Goal: Task Accomplishment & Management: Complete application form

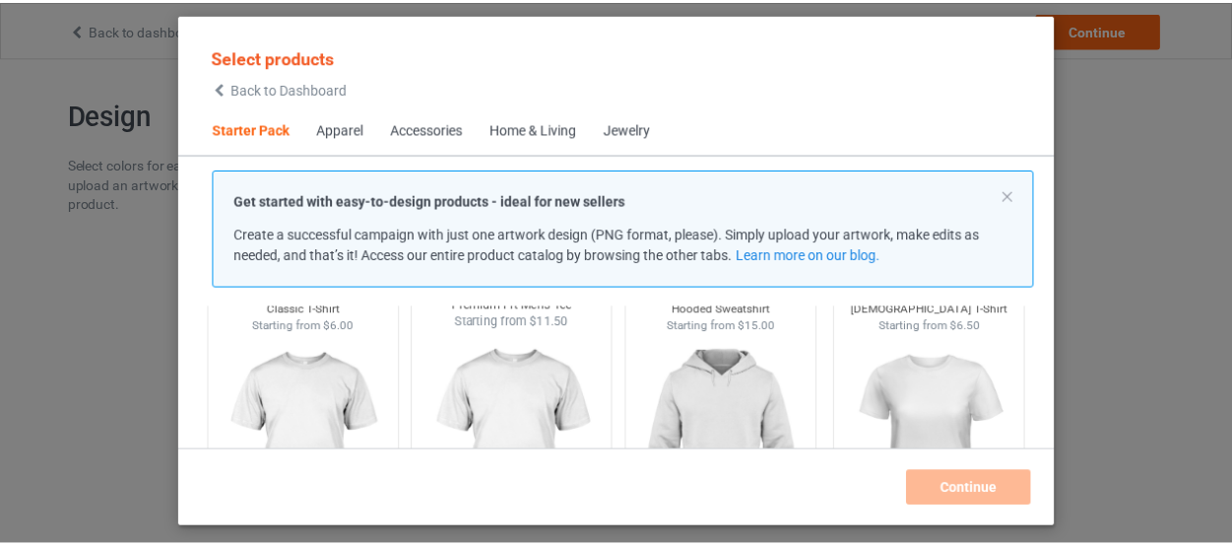
scroll to position [114, 0]
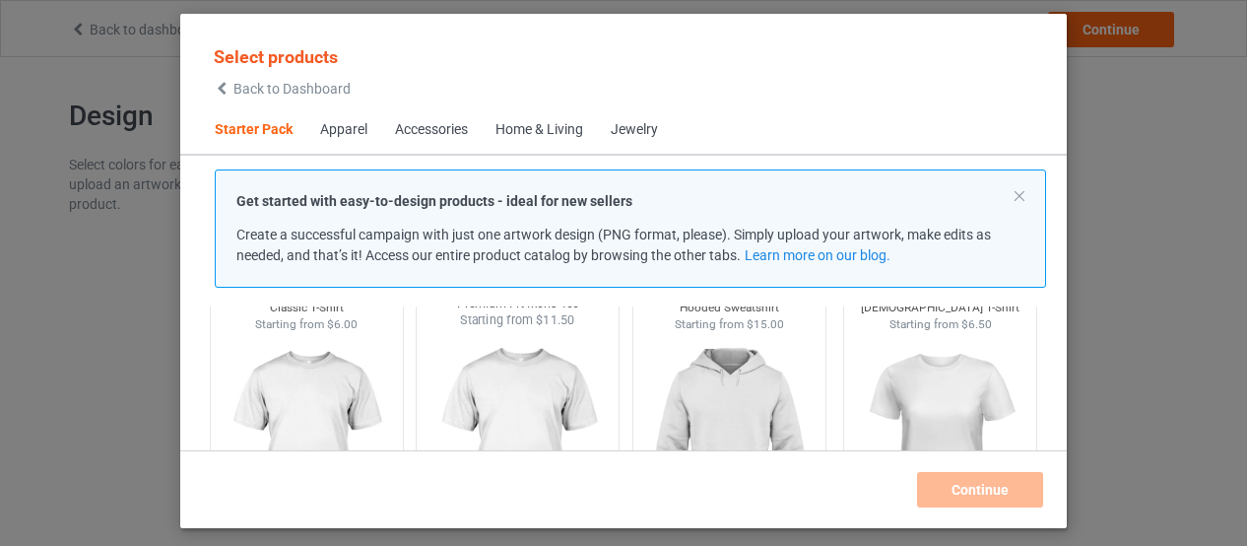
click at [500, 373] on img at bounding box center [517, 444] width 185 height 231
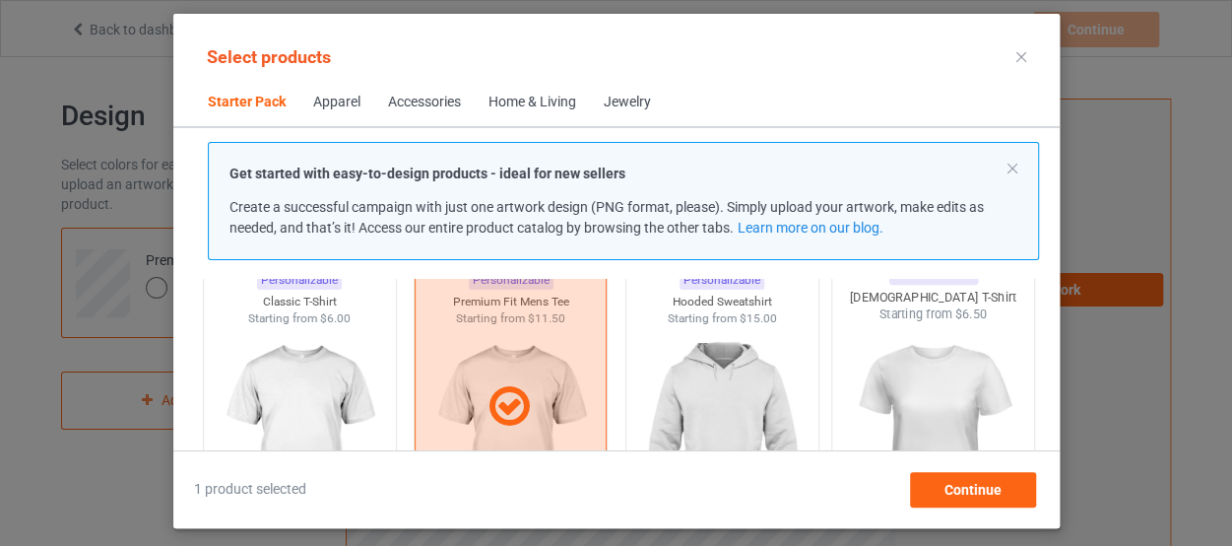
scroll to position [47, 0]
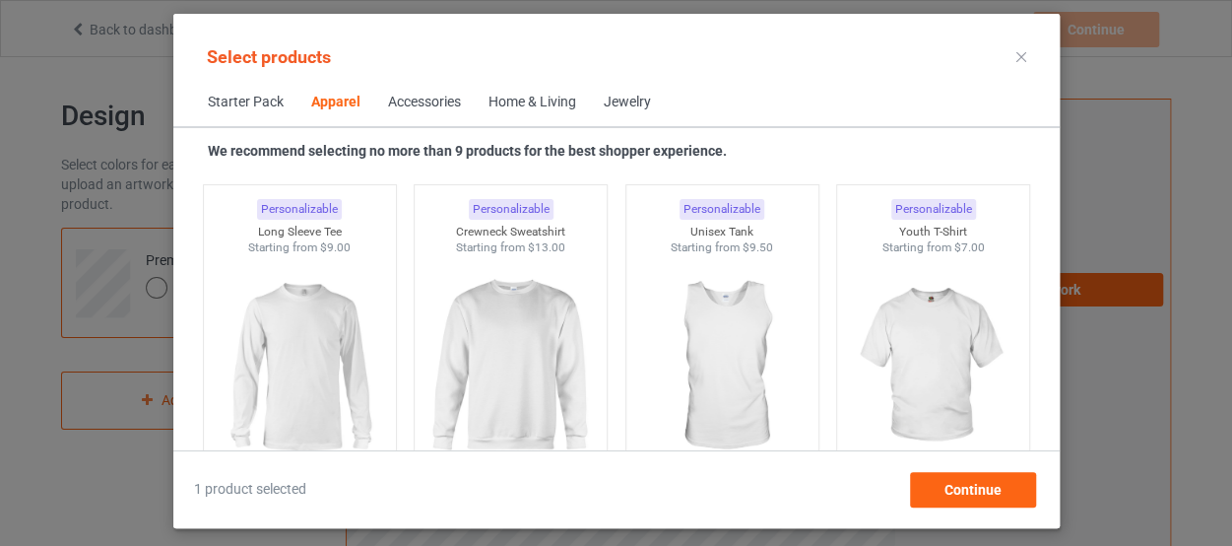
scroll to position [1409, 0]
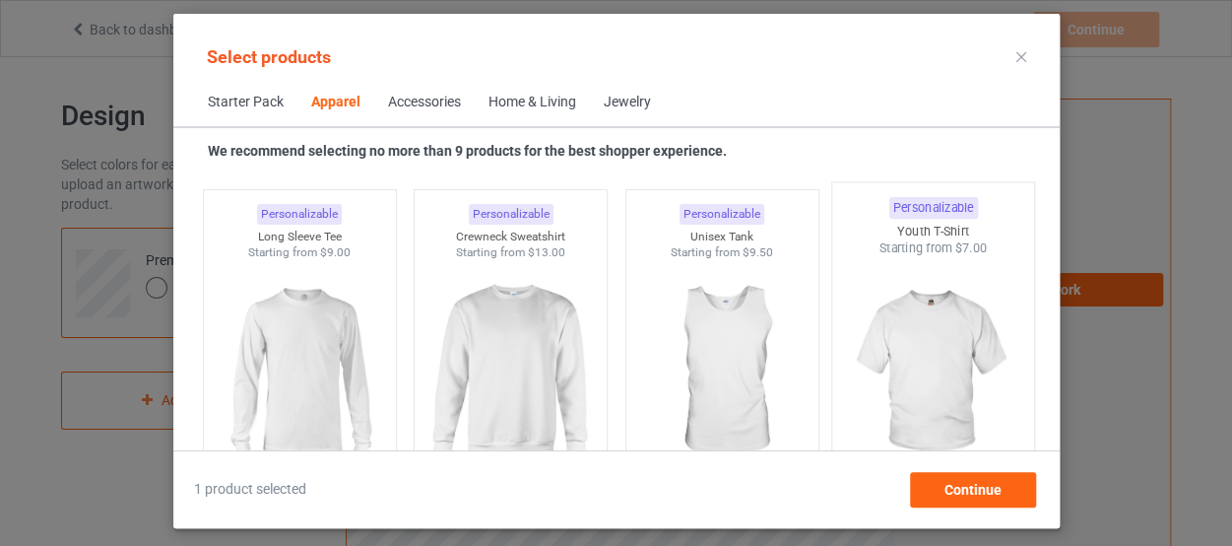
drag, startPoint x: 901, startPoint y: 363, endPoint x: 879, endPoint y: 326, distance: 43.7
click at [879, 326] on img at bounding box center [932, 372] width 185 height 231
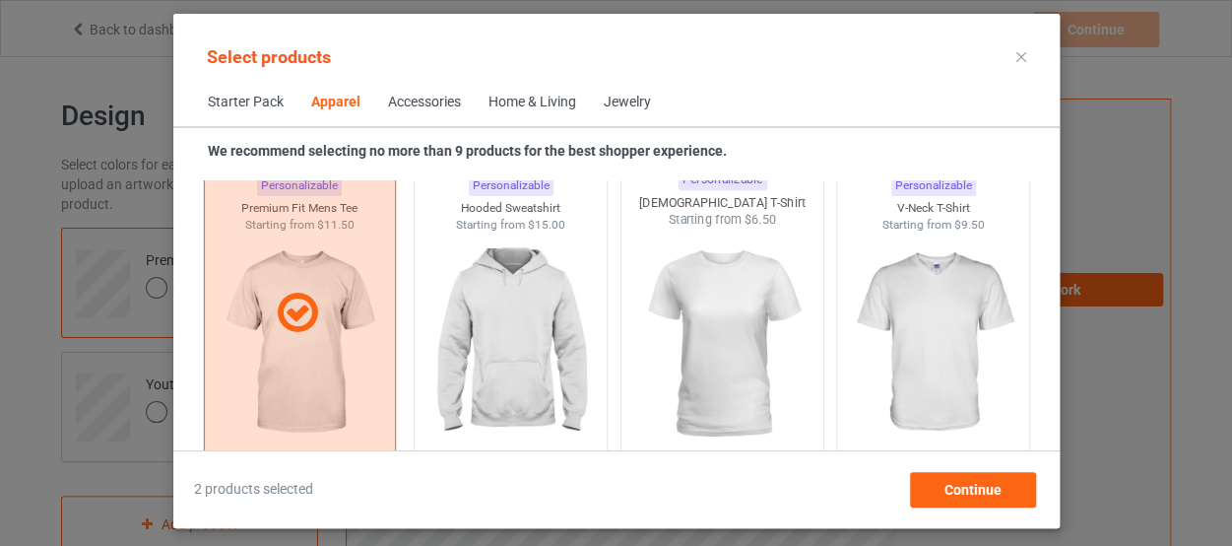
scroll to position [1116, 0]
click at [721, 351] on img at bounding box center [721, 344] width 185 height 231
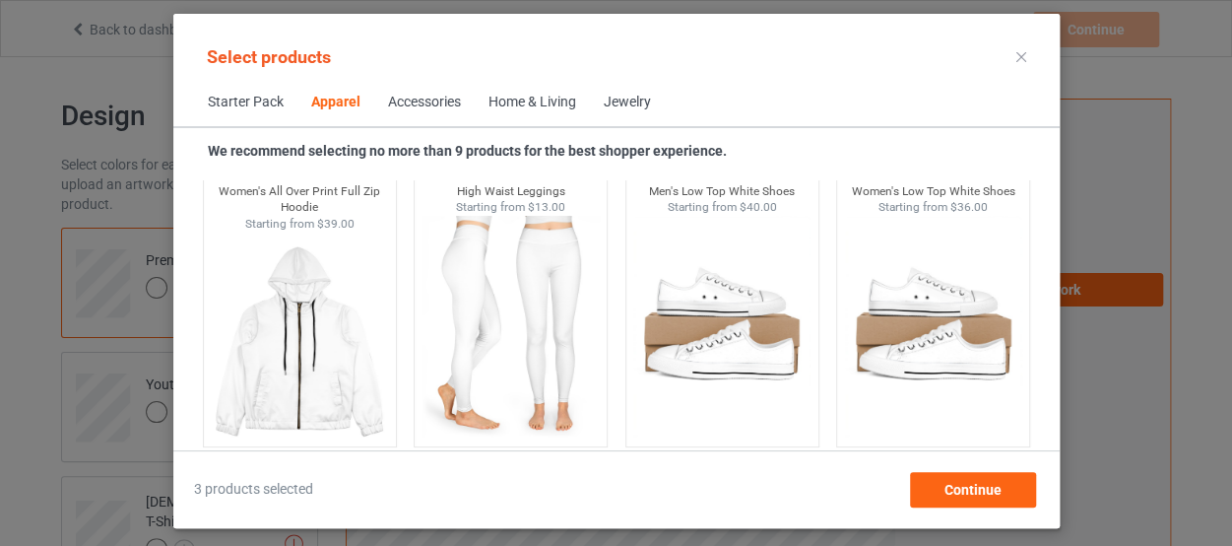
scroll to position [2097, 0]
click at [949, 489] on span "Continue" at bounding box center [972, 490] width 57 height 16
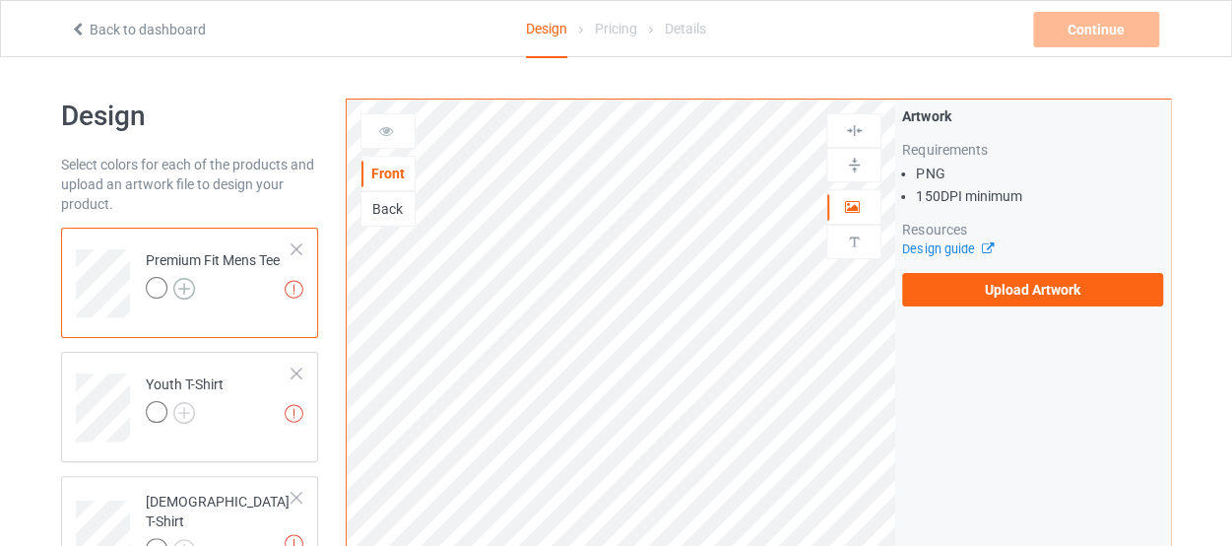
click at [182, 288] on img at bounding box center [184, 289] width 22 height 22
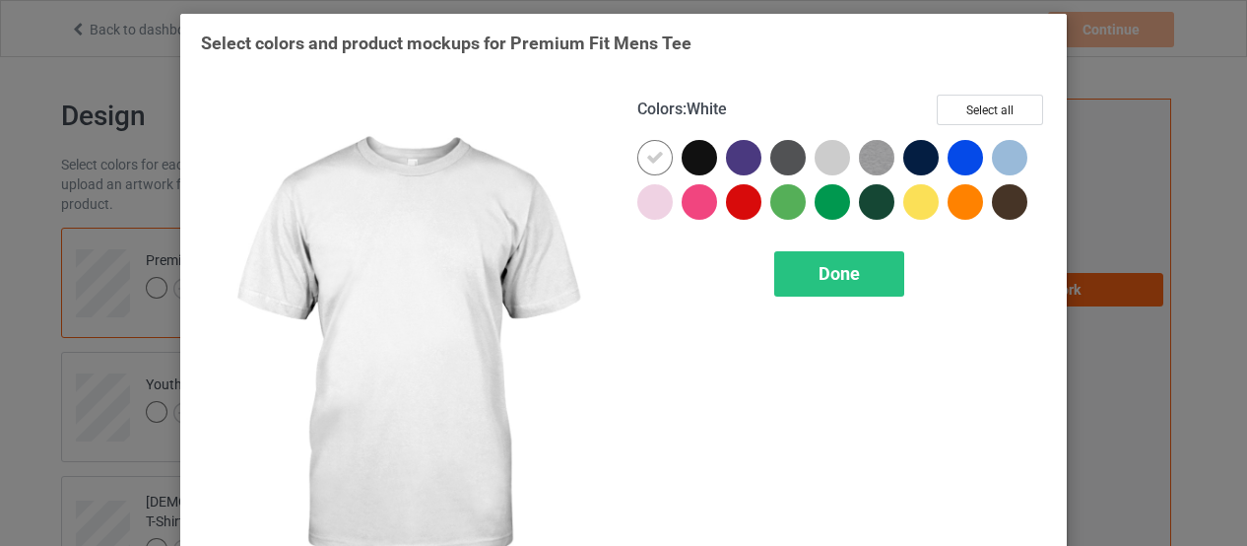
click at [660, 157] on div at bounding box center [654, 157] width 35 height 35
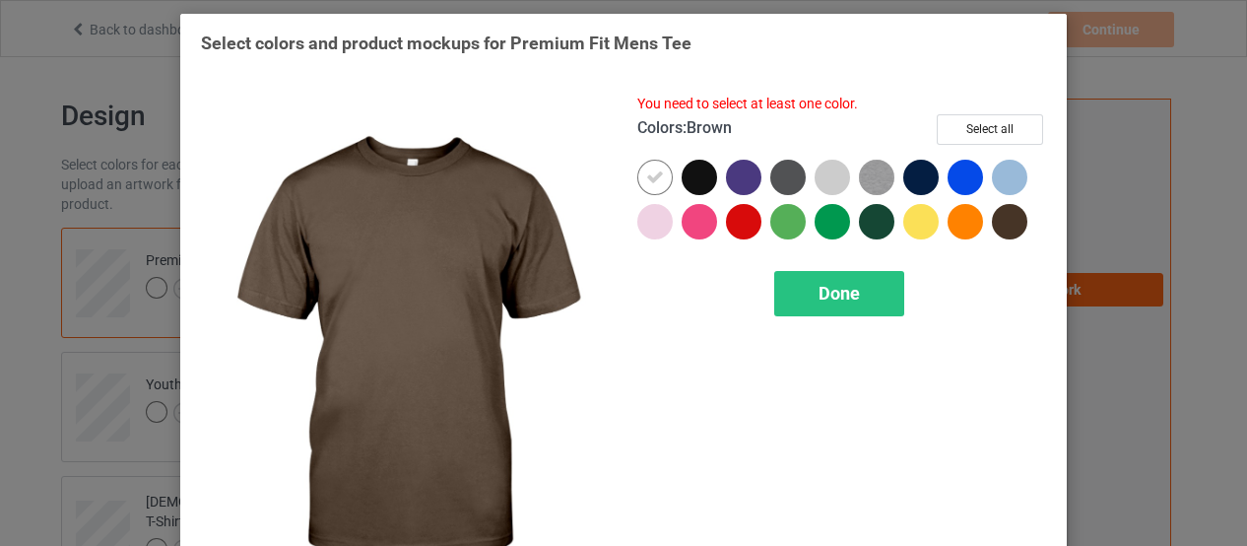
click at [1007, 219] on div at bounding box center [1009, 221] width 35 height 35
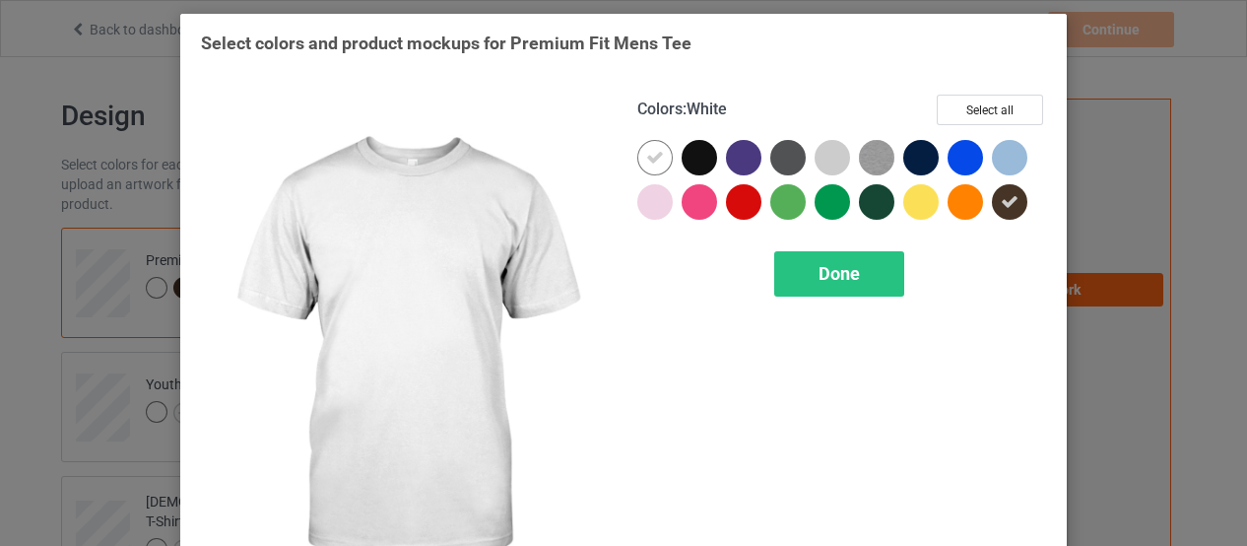
click at [646, 158] on icon at bounding box center [655, 158] width 18 height 18
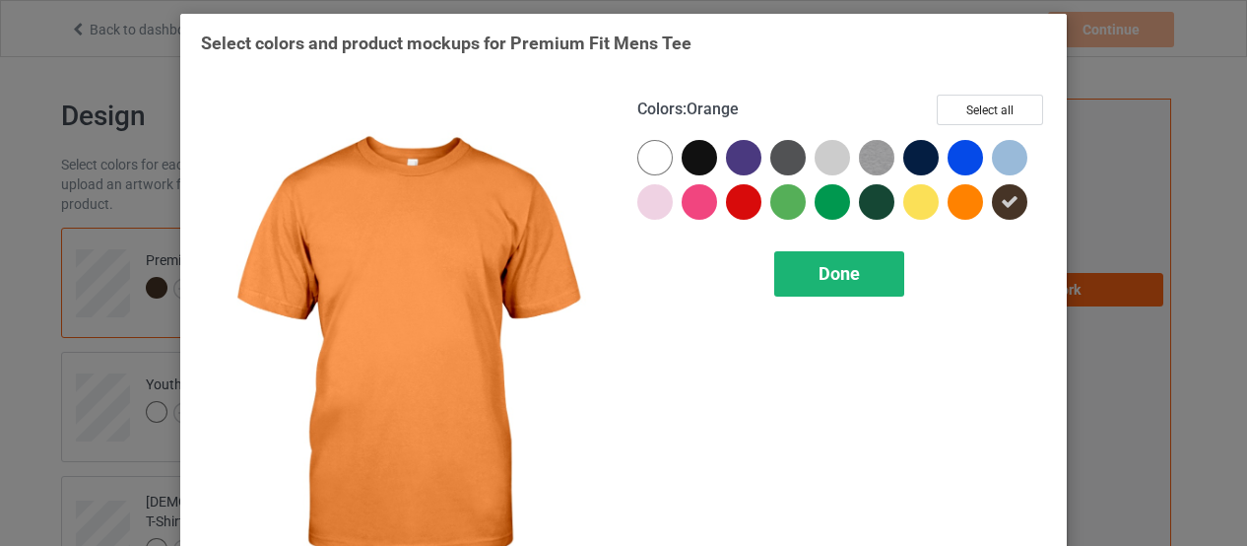
click at [836, 268] on span "Done" at bounding box center [838, 273] width 41 height 21
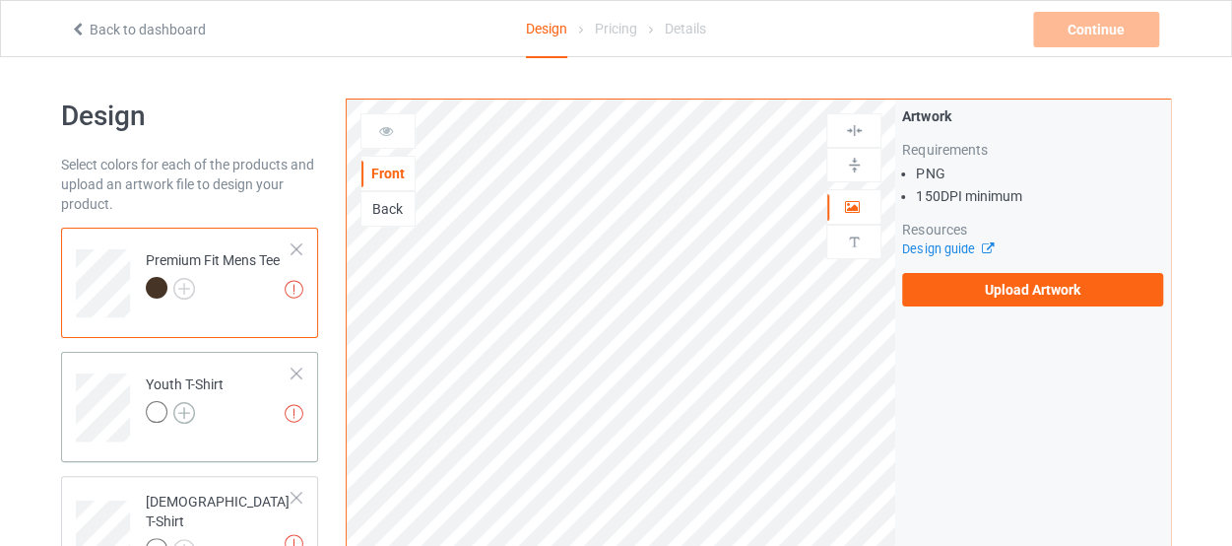
click at [179, 410] on img at bounding box center [184, 413] width 22 height 22
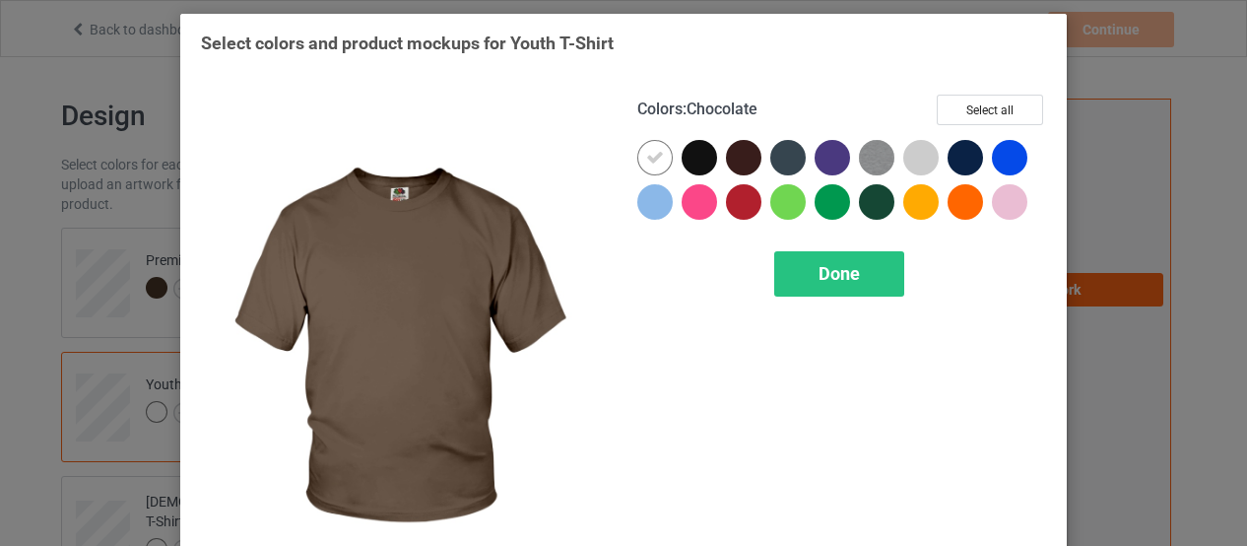
click at [744, 153] on div at bounding box center [743, 157] width 35 height 35
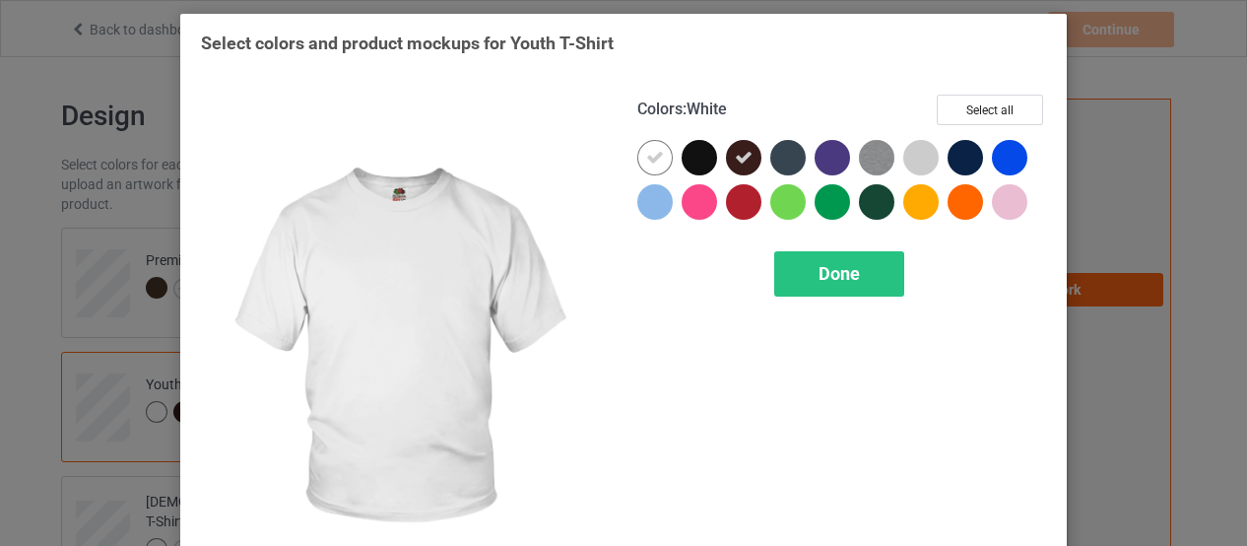
click at [654, 163] on icon at bounding box center [655, 158] width 18 height 18
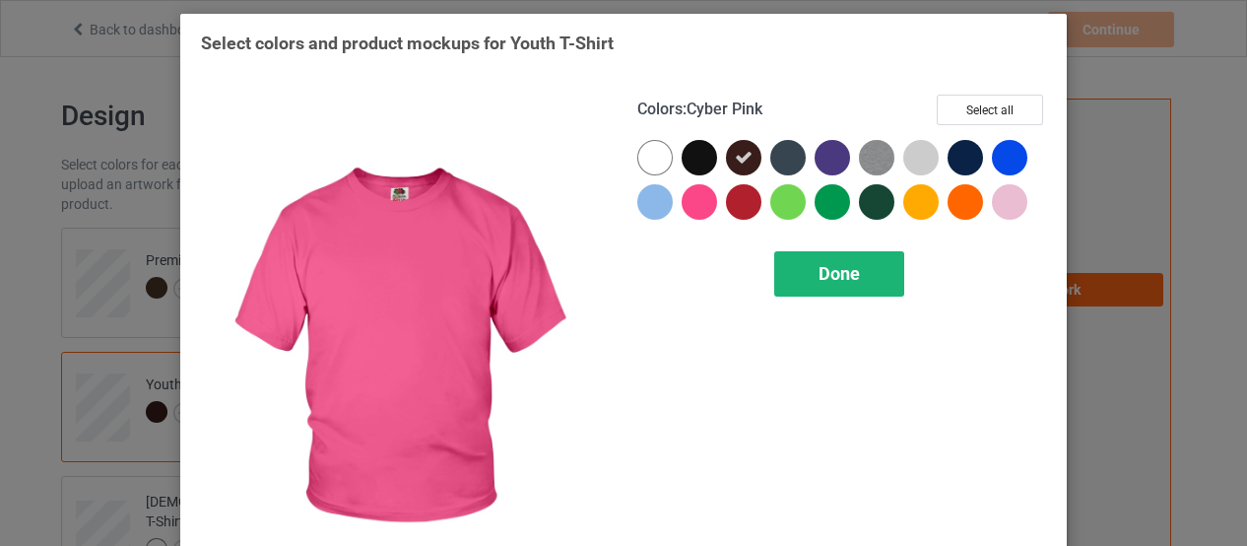
click at [847, 285] on div "Done" at bounding box center [839, 273] width 130 height 45
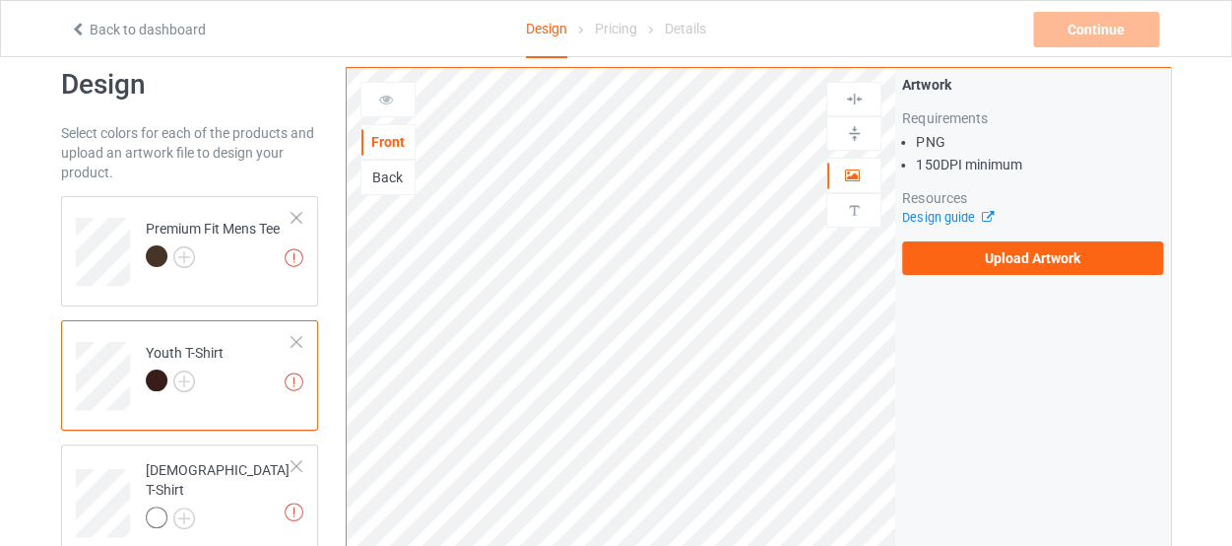
scroll to position [69, 0]
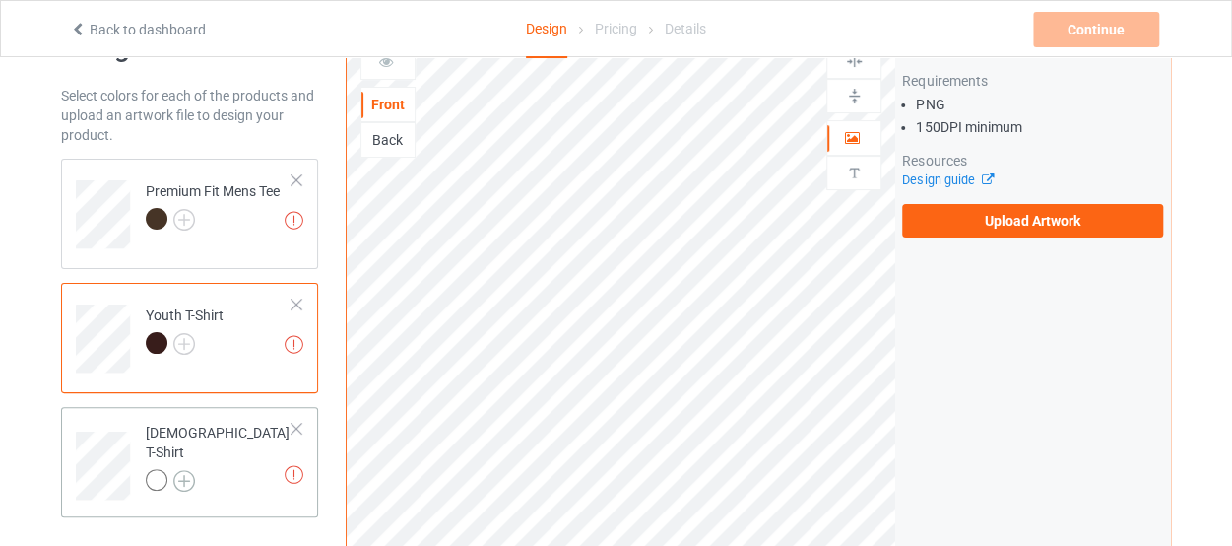
click at [179, 470] on img at bounding box center [184, 481] width 22 height 22
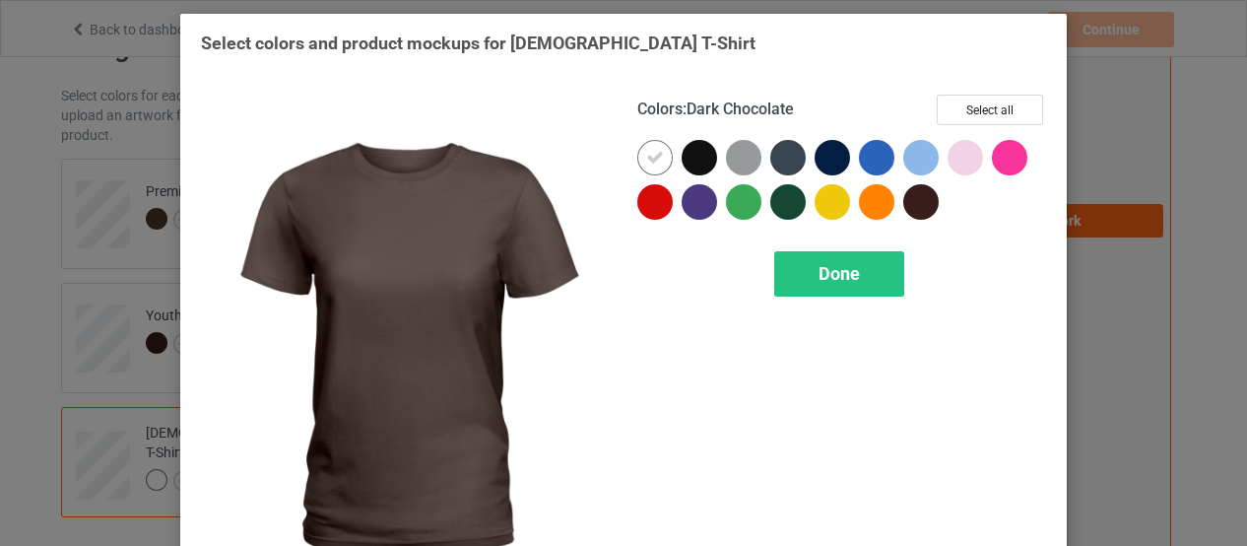
click at [918, 212] on div at bounding box center [920, 201] width 35 height 35
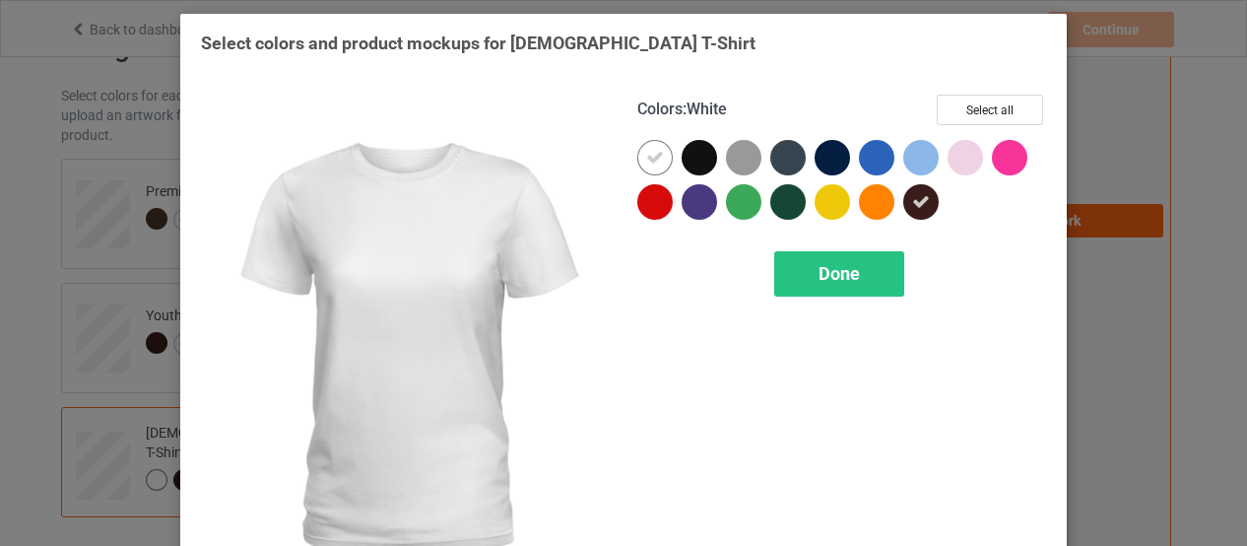
click at [650, 154] on icon at bounding box center [655, 158] width 18 height 18
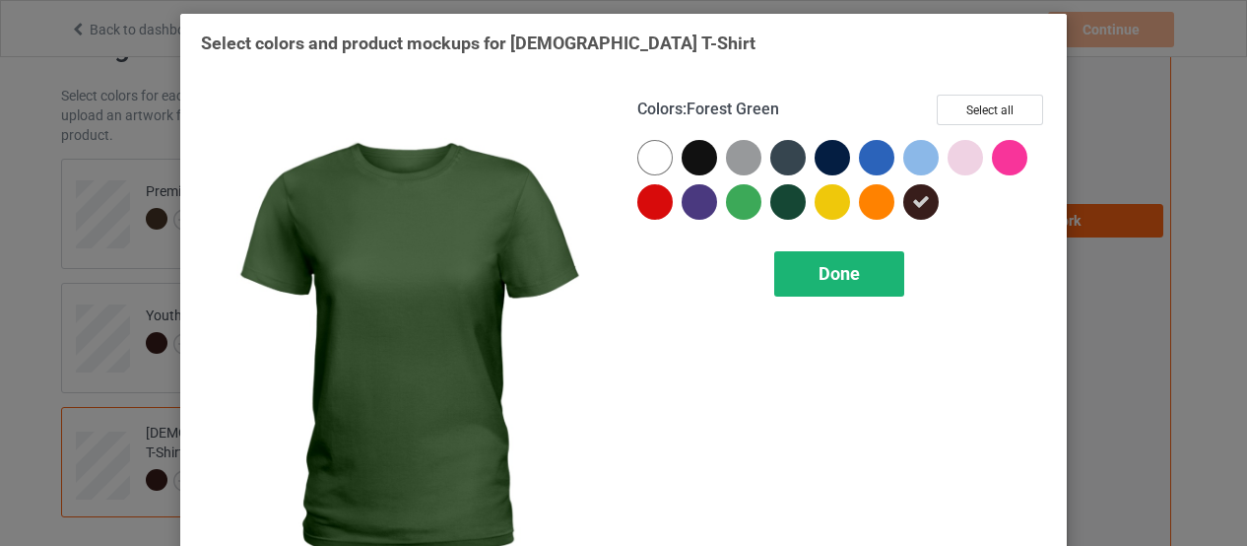
click at [826, 281] on span "Done" at bounding box center [838, 273] width 41 height 21
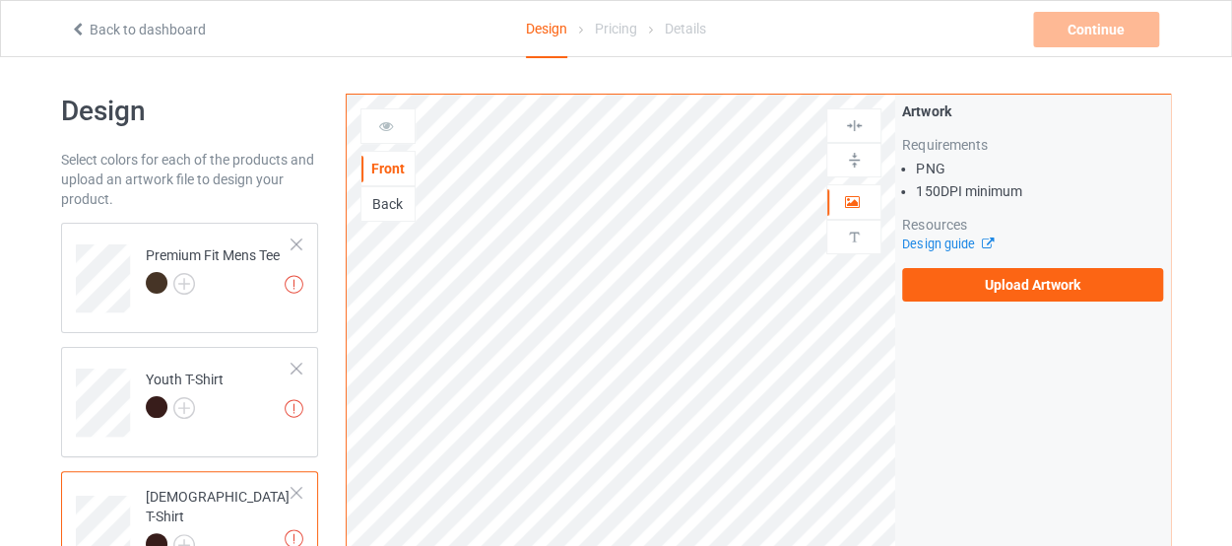
scroll to position [10, 0]
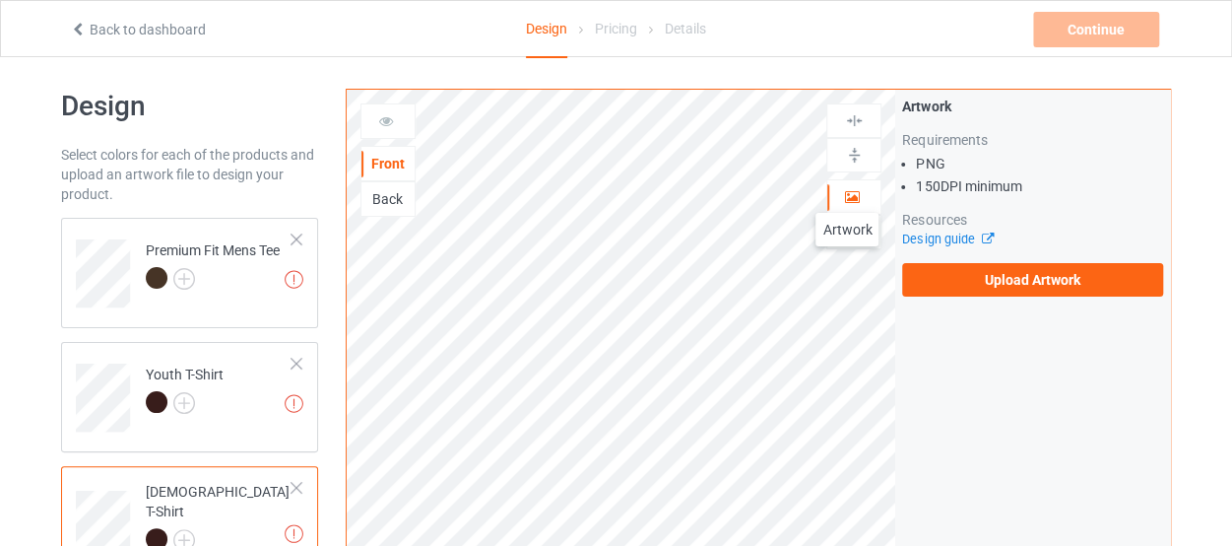
click at [847, 193] on icon at bounding box center [852, 194] width 17 height 14
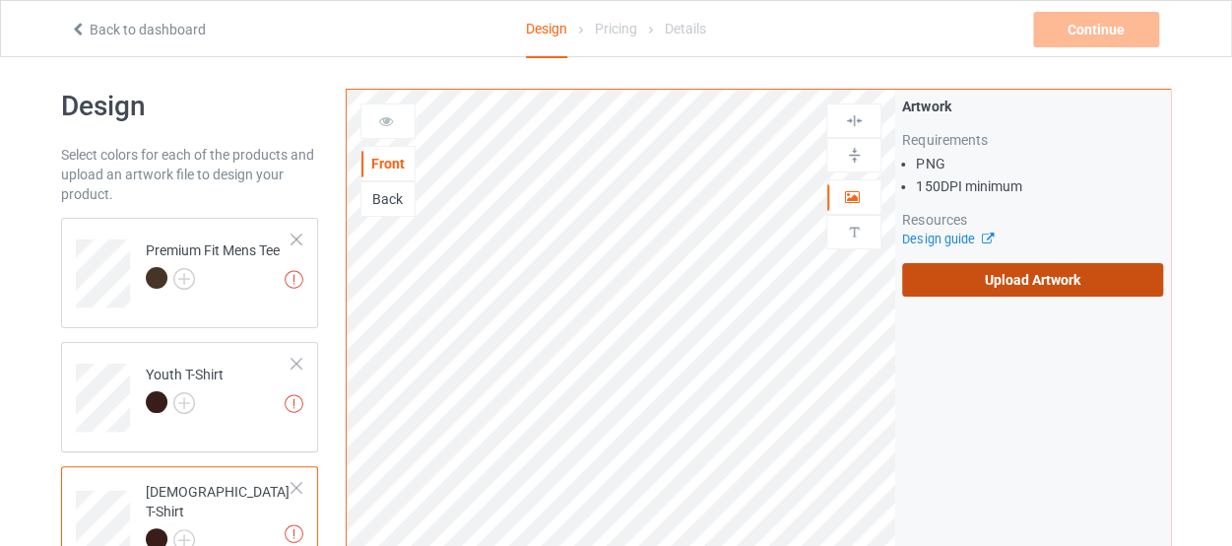
click at [967, 283] on label "Upload Artwork" at bounding box center [1032, 279] width 261 height 33
click at [0, 0] on input "Upload Artwork" at bounding box center [0, 0] width 0 height 0
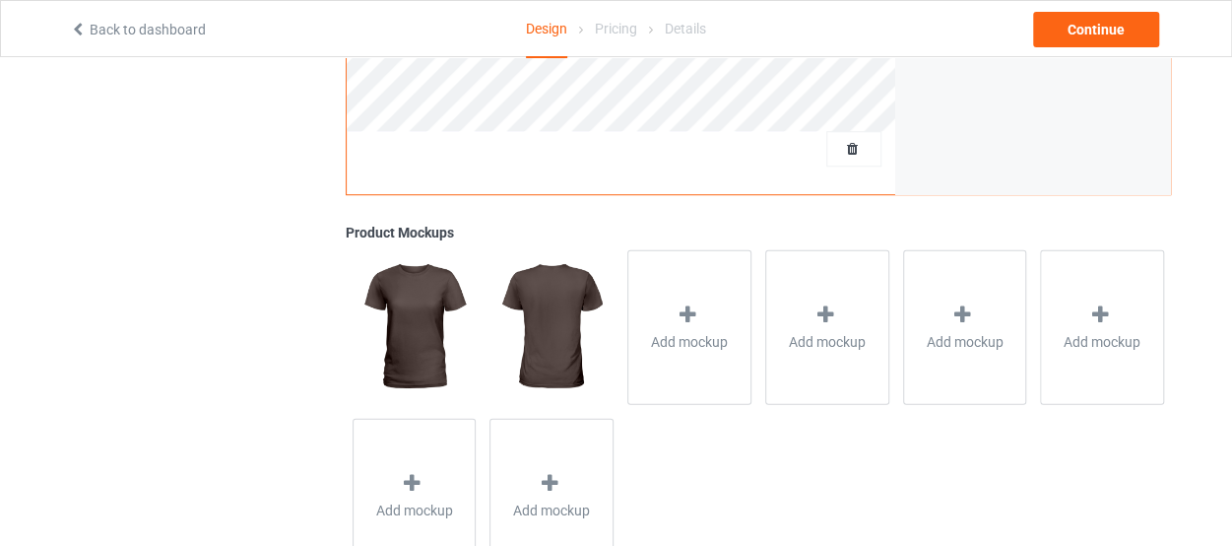
scroll to position [728, 0]
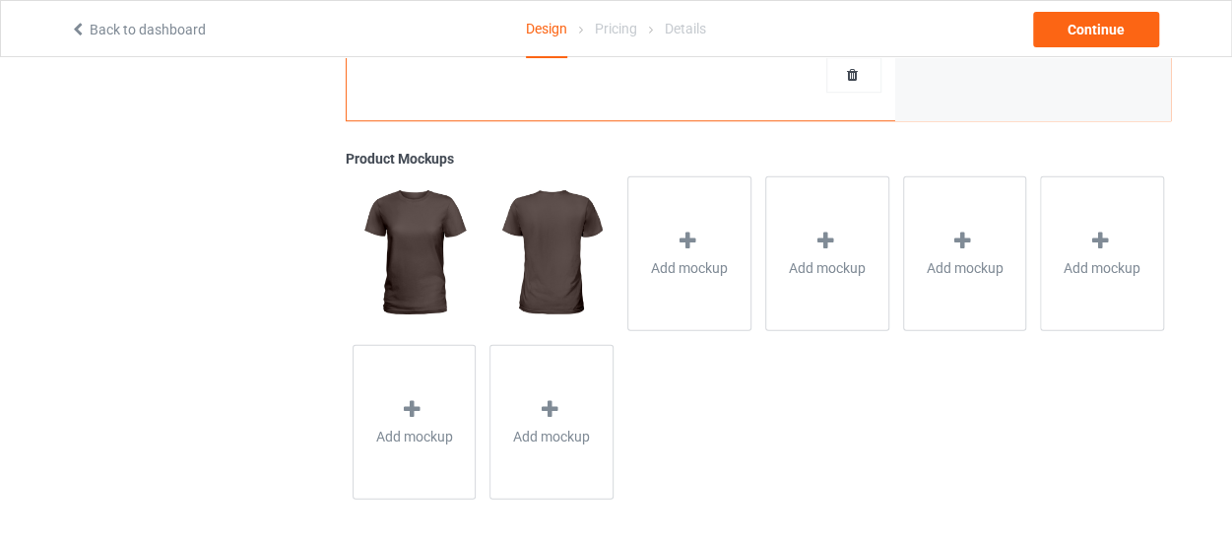
click at [411, 238] on img at bounding box center [414, 252] width 123 height 154
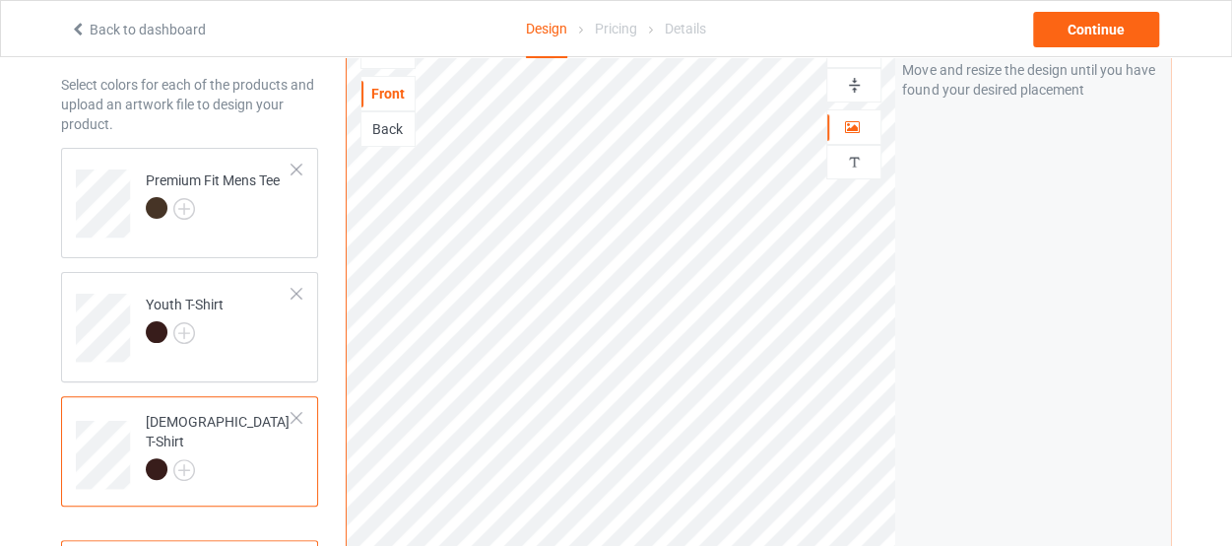
scroll to position [78, 0]
click at [398, 130] on div "Back" at bounding box center [387, 131] width 53 height 20
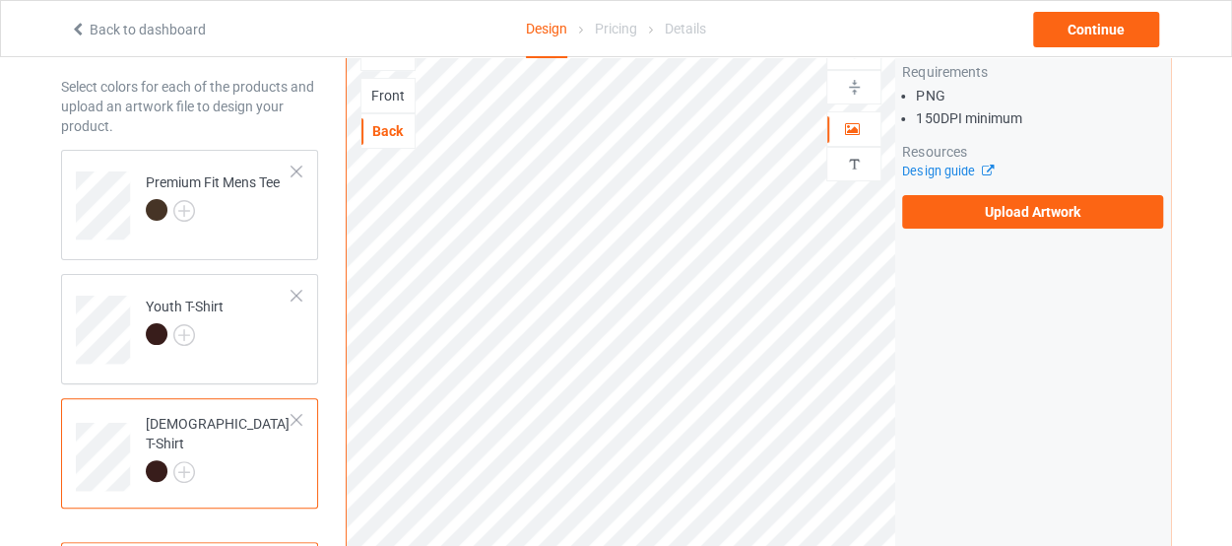
click at [395, 92] on div "Front" at bounding box center [387, 96] width 53 height 20
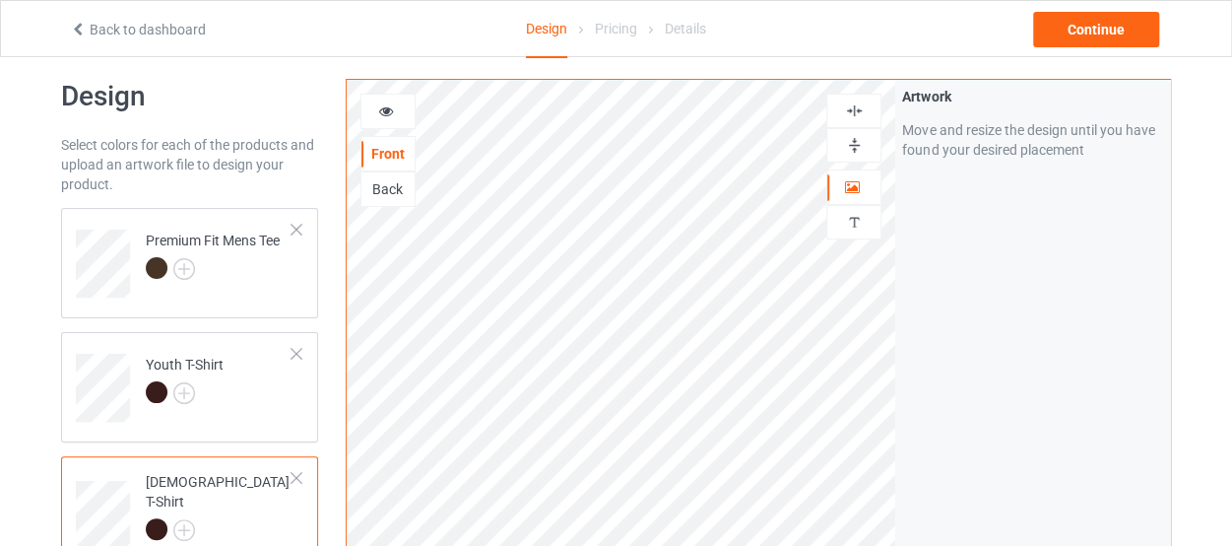
scroll to position [19, 0]
click at [1096, 34] on div "Continue" at bounding box center [1096, 29] width 126 height 35
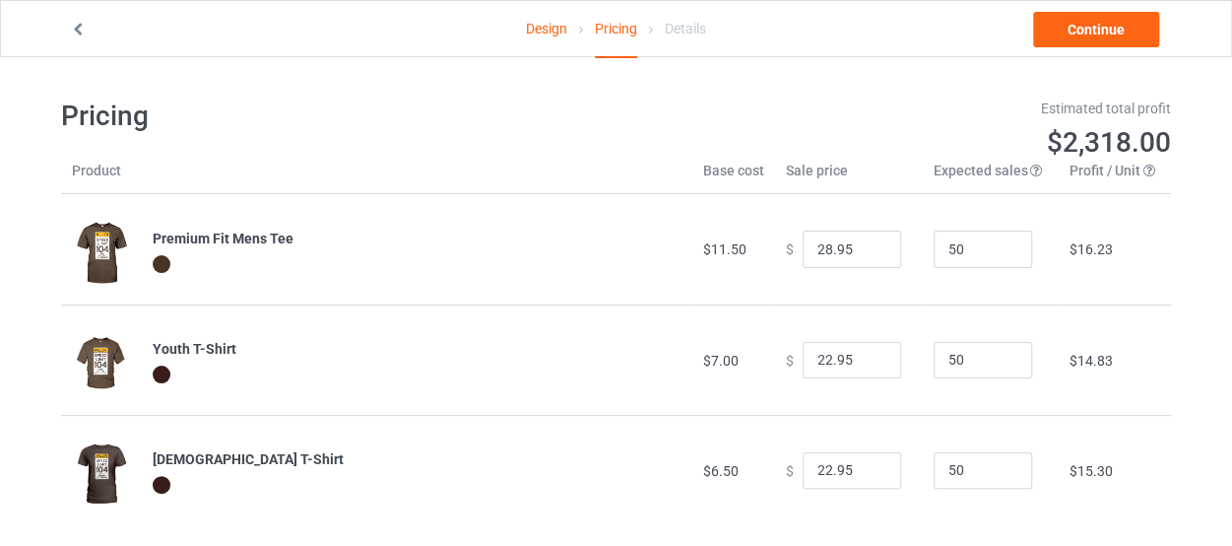
click at [550, 30] on link "Design" at bounding box center [546, 28] width 41 height 55
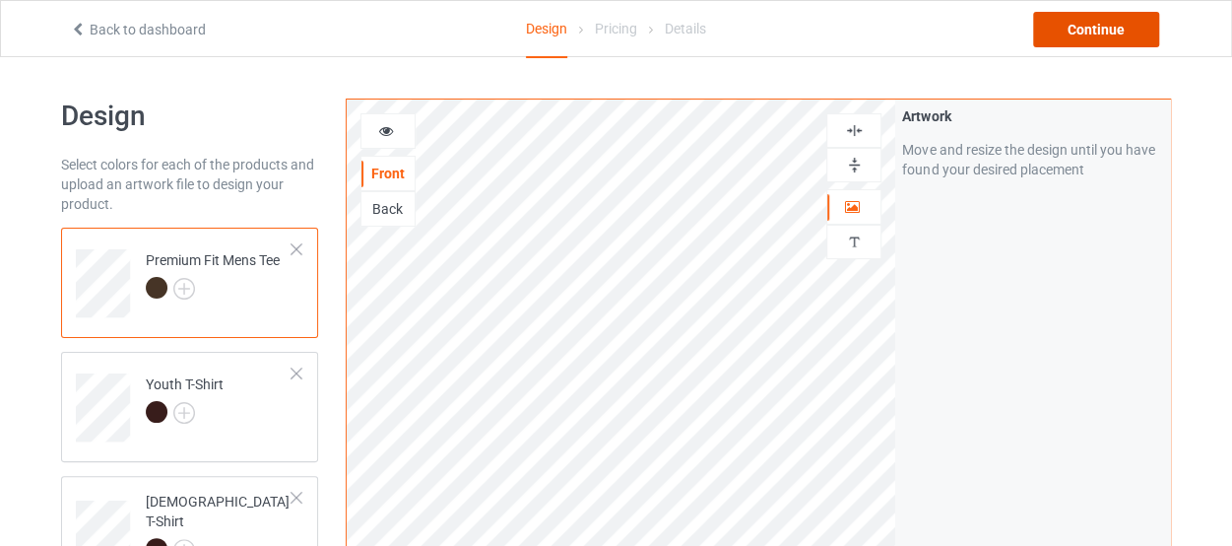
click at [1062, 35] on div "Continue" at bounding box center [1096, 29] width 126 height 35
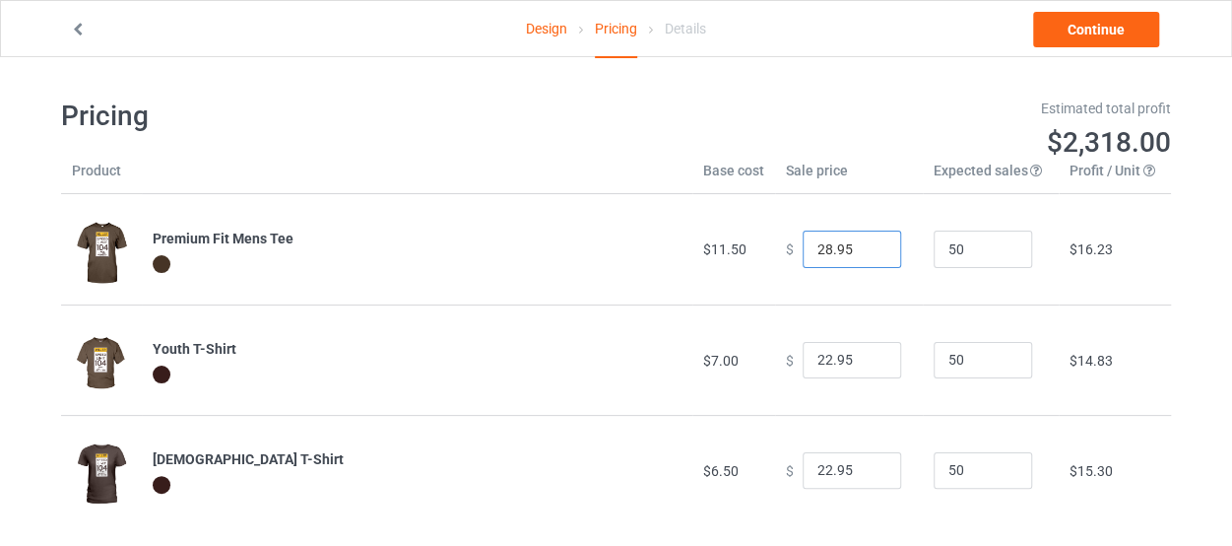
drag, startPoint x: 813, startPoint y: 248, endPoint x: 867, endPoint y: 249, distance: 54.2
click at [867, 249] on input "28.95" at bounding box center [852, 248] width 98 height 37
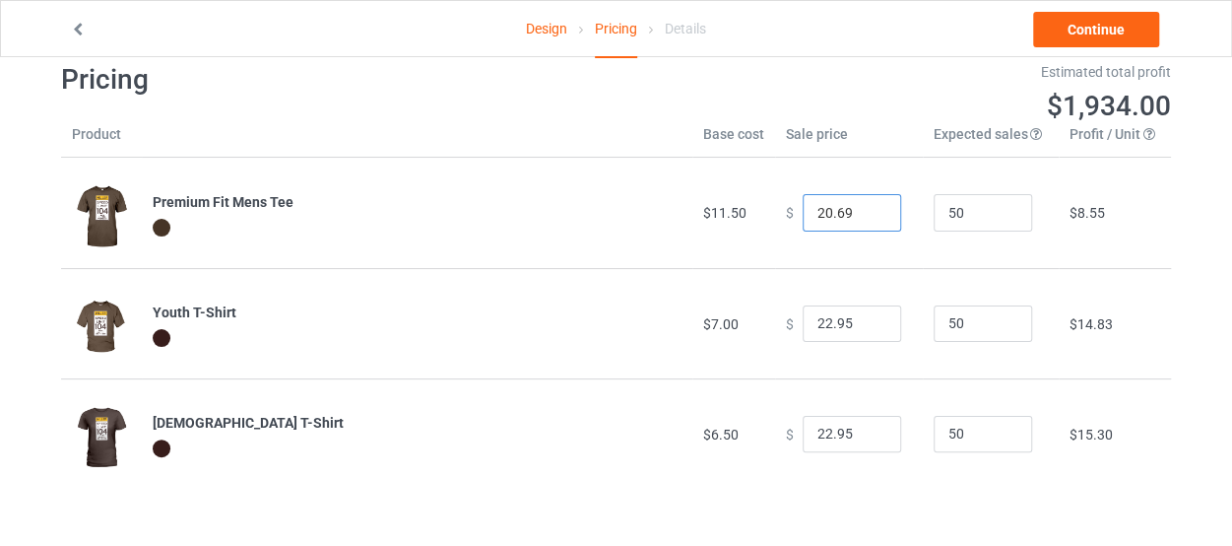
scroll to position [57, 0]
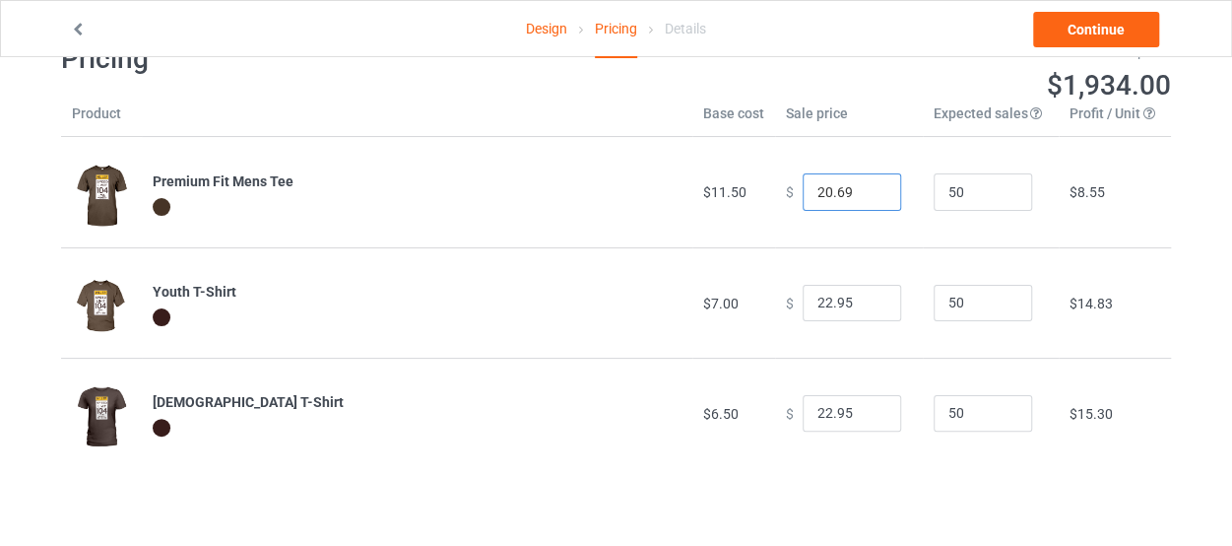
type input "20.69"
drag, startPoint x: 814, startPoint y: 415, endPoint x: 858, endPoint y: 413, distance: 44.4
click at [858, 413] on input "22.95" at bounding box center [852, 413] width 98 height 37
type input "20.69"
drag, startPoint x: 807, startPoint y: 298, endPoint x: 815, endPoint y: 306, distance: 11.9
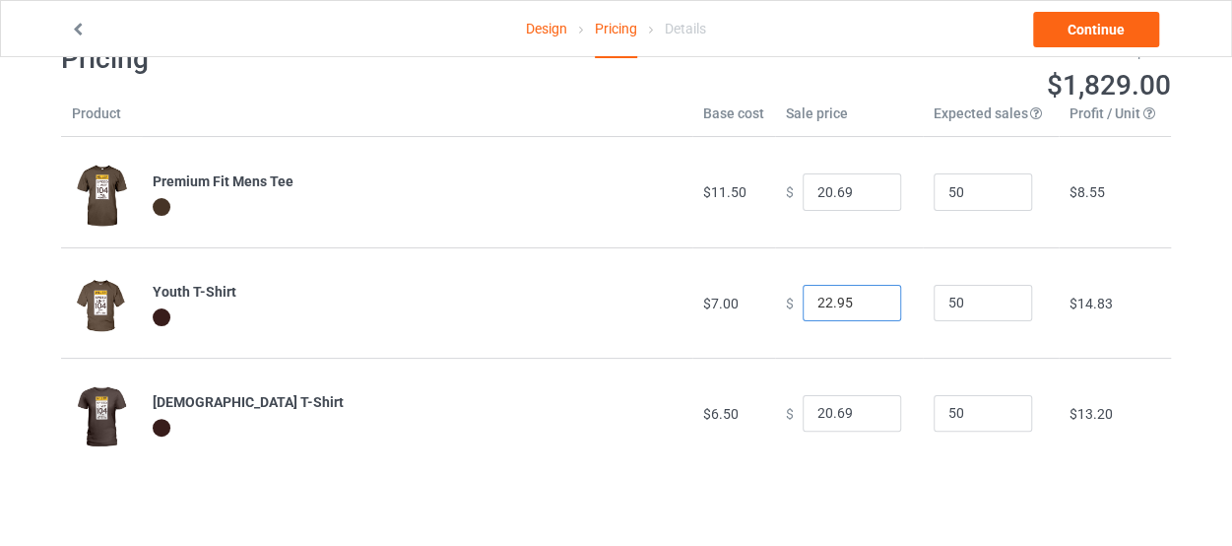
click at [815, 306] on input "22.95" at bounding box center [852, 303] width 98 height 37
type input "15.69"
click at [825, 340] on td "$ 15.69" at bounding box center [849, 302] width 148 height 110
drag, startPoint x: 965, startPoint y: 195, endPoint x: 927, endPoint y: 199, distance: 38.6
click at [934, 199] on input "50" at bounding box center [983, 191] width 98 height 37
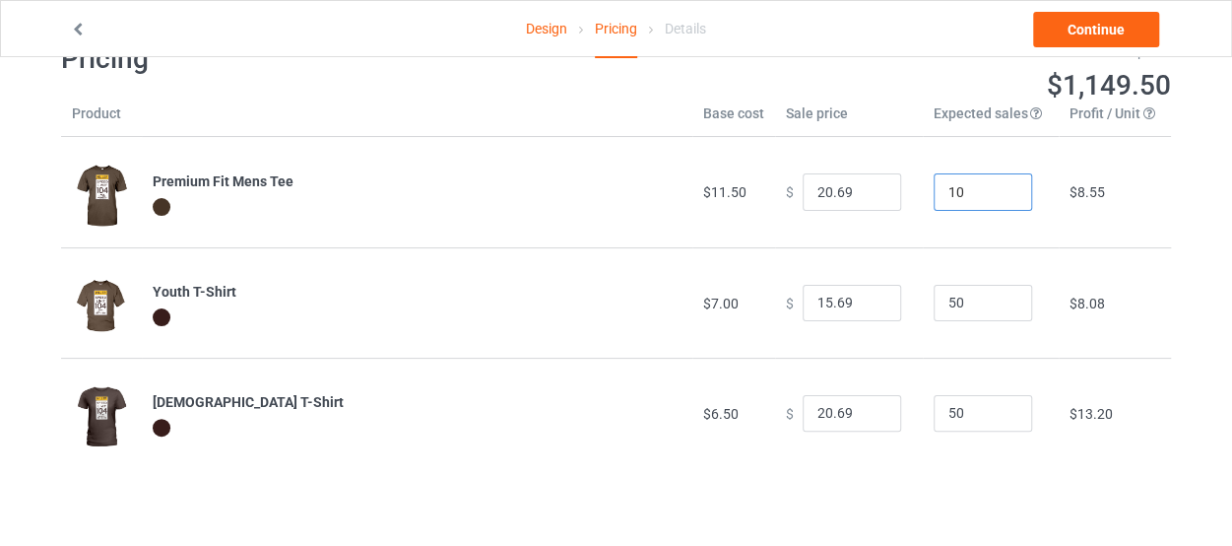
type input "10"
drag, startPoint x: 963, startPoint y: 293, endPoint x: 933, endPoint y: 293, distance: 30.5
click at [934, 293] on input "50" at bounding box center [983, 303] width 98 height 37
type input "10"
click at [958, 415] on input "50" at bounding box center [983, 413] width 98 height 37
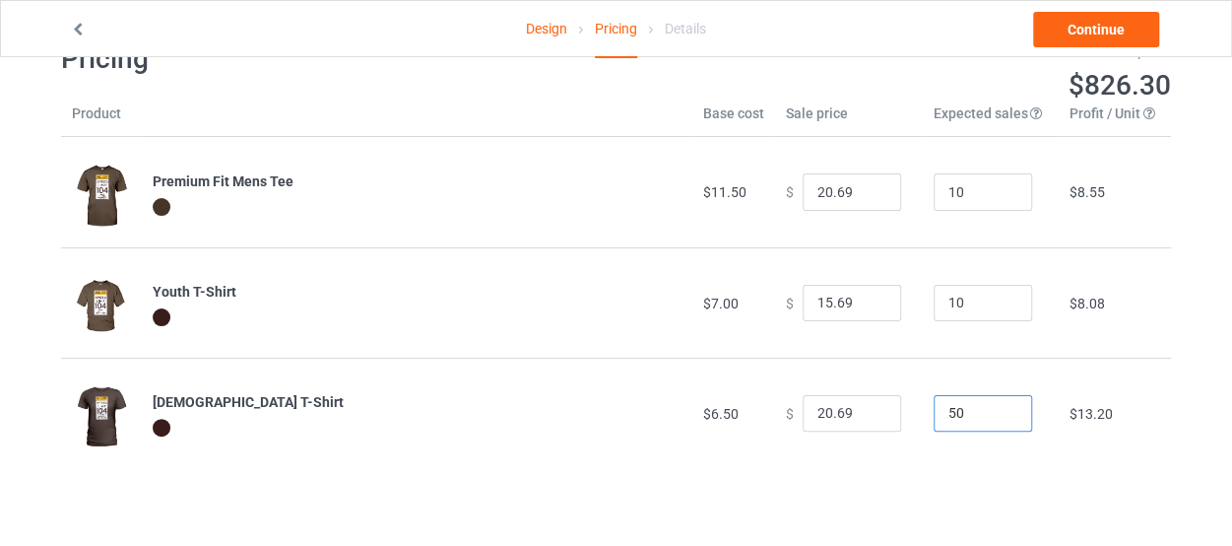
type input "5"
type input "10"
click at [950, 465] on td "10" at bounding box center [991, 413] width 136 height 110
click at [105, 413] on img at bounding box center [101, 417] width 59 height 74
click at [1063, 23] on link "Continue" at bounding box center [1096, 29] width 126 height 35
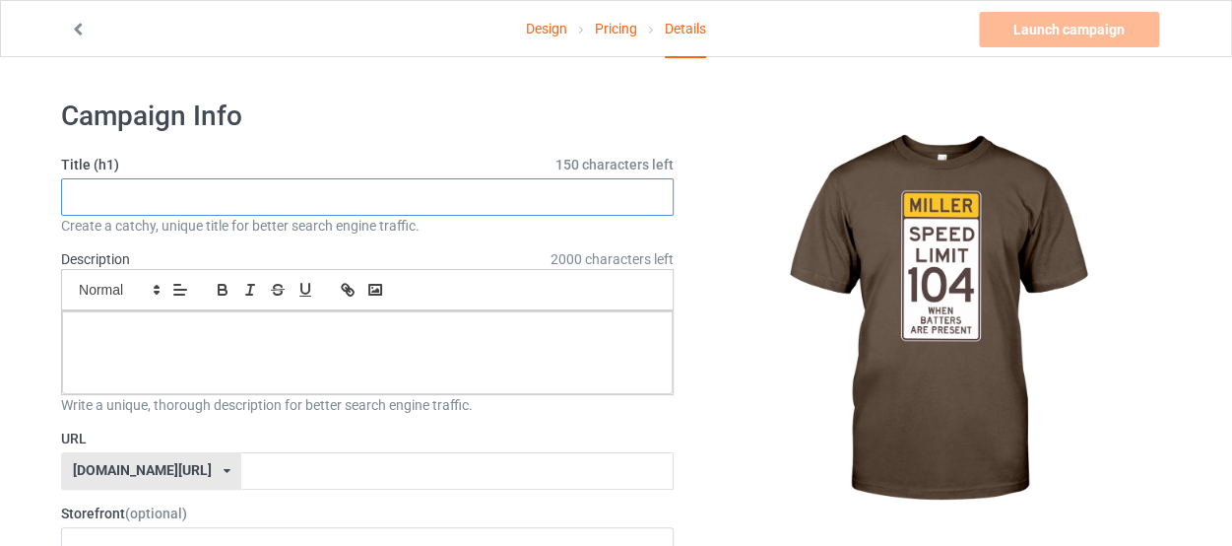
click at [505, 193] on input "text" at bounding box center [367, 196] width 613 height 37
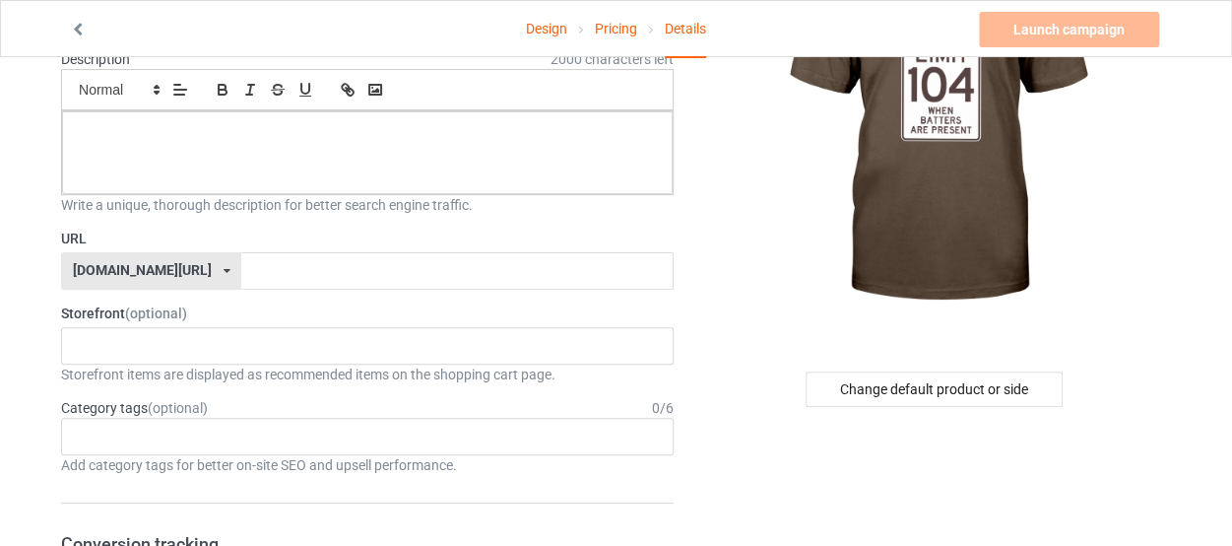
scroll to position [201, 0]
type input "[PERSON_NAME] Speed Limit"
click at [242, 274] on input "text" at bounding box center [456, 269] width 431 height 37
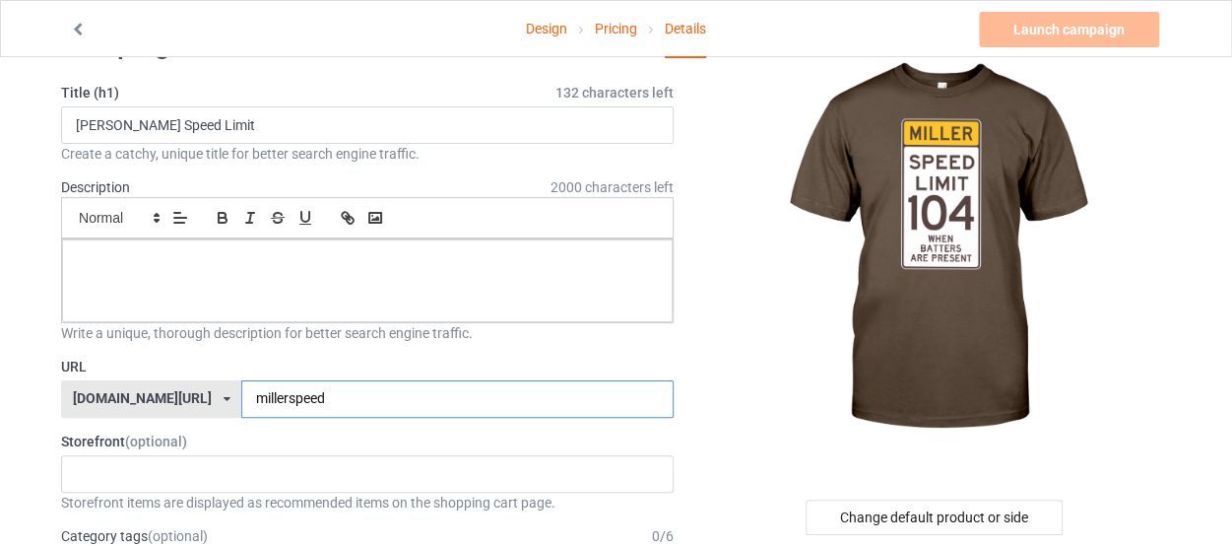
scroll to position [70, 0]
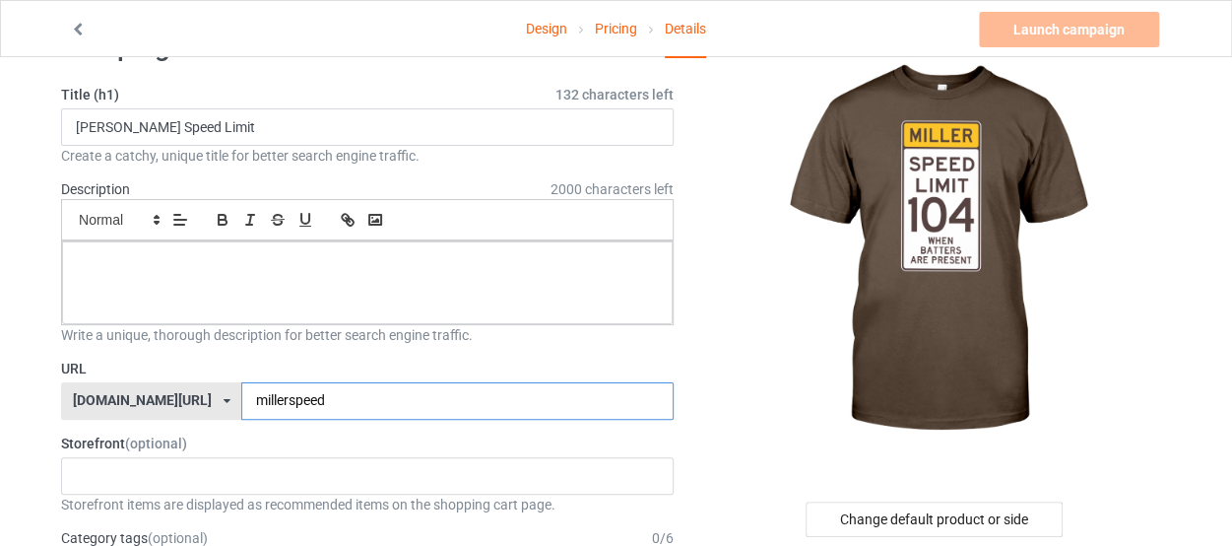
type input "millerspeed"
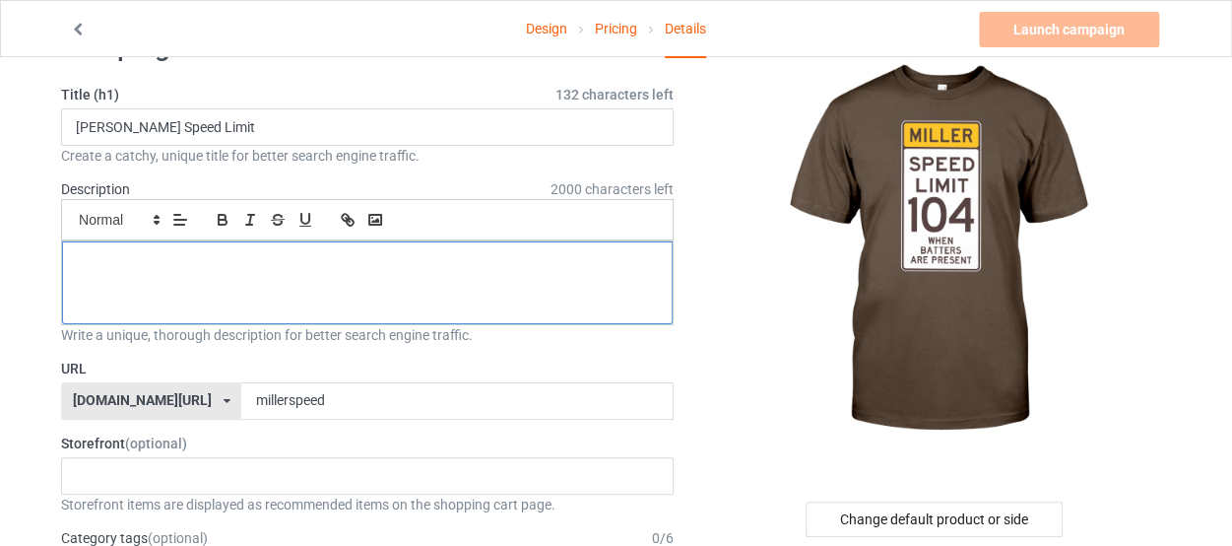
click at [339, 270] on div at bounding box center [367, 282] width 611 height 83
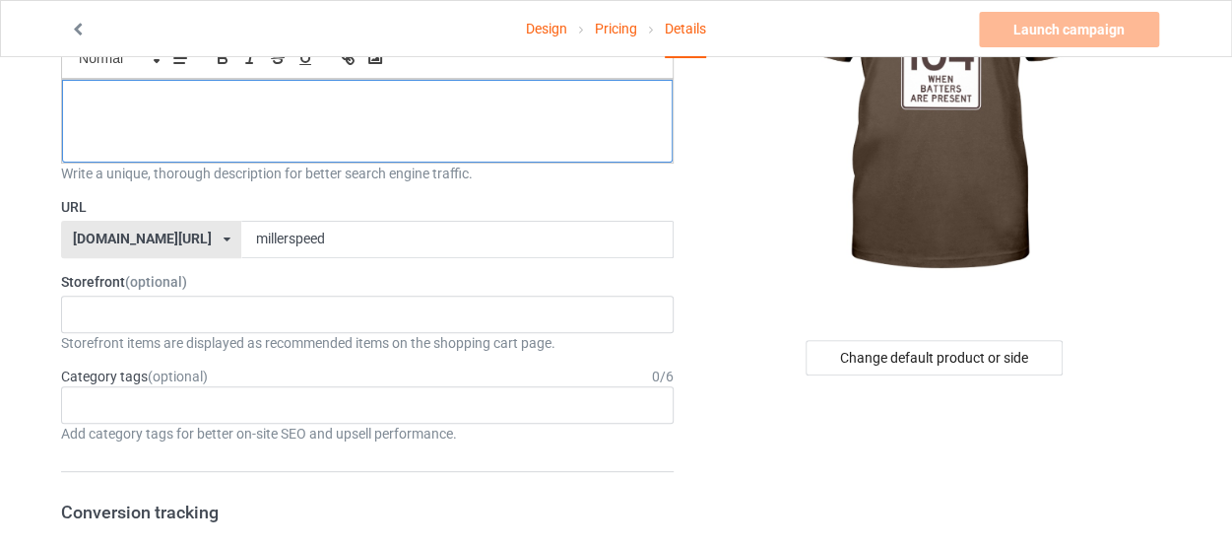
scroll to position [233, 0]
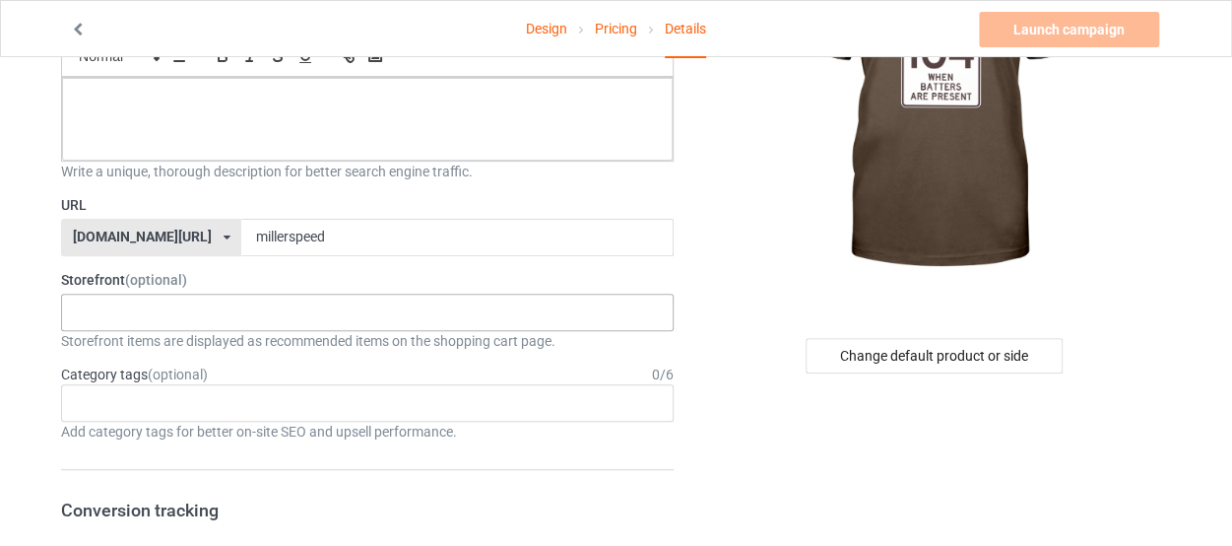
click at [329, 320] on div "[PERSON_NAME]'s t-shirts M's t-shirts 61c3c8228d5936002a88e860 61c39ccd38f18f00…" at bounding box center [367, 311] width 613 height 37
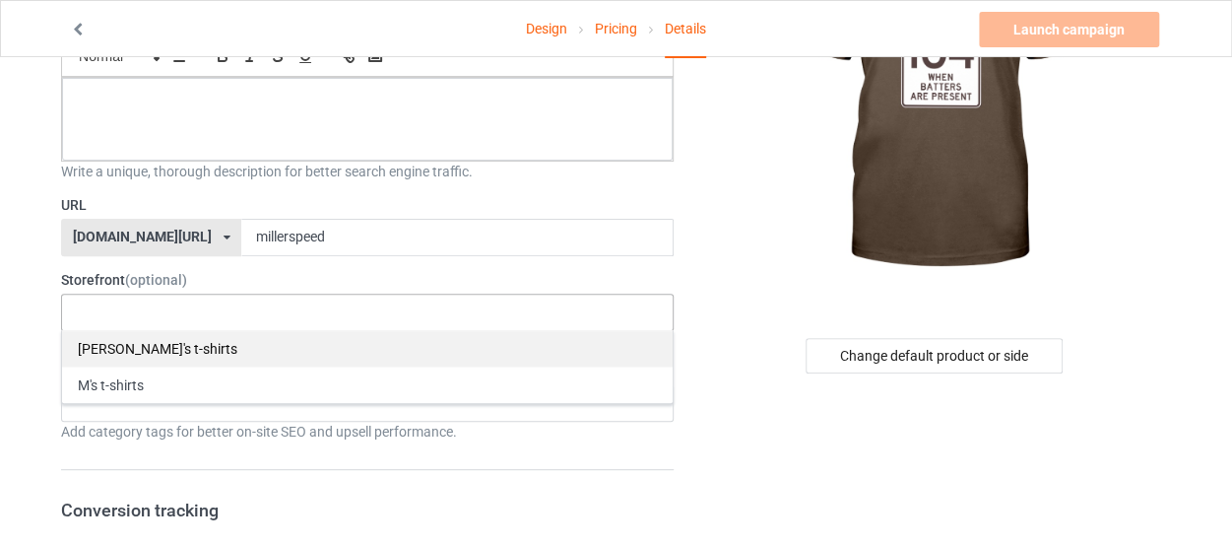
click at [174, 354] on div "[PERSON_NAME]'s t-shirts" at bounding box center [367, 348] width 611 height 36
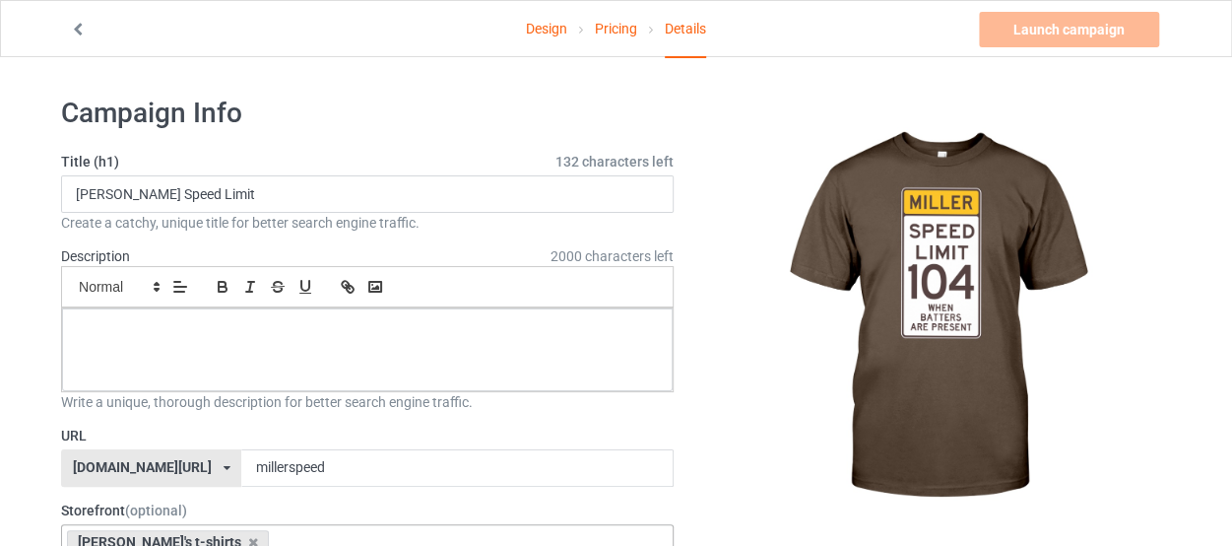
scroll to position [0, 0]
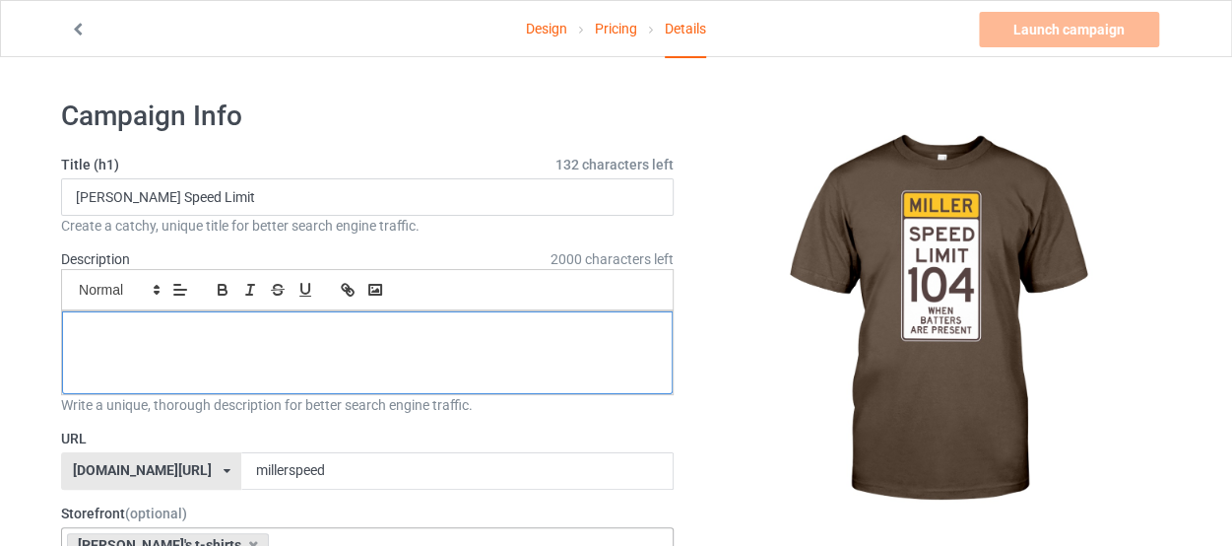
click at [213, 335] on p at bounding box center [367, 333] width 579 height 19
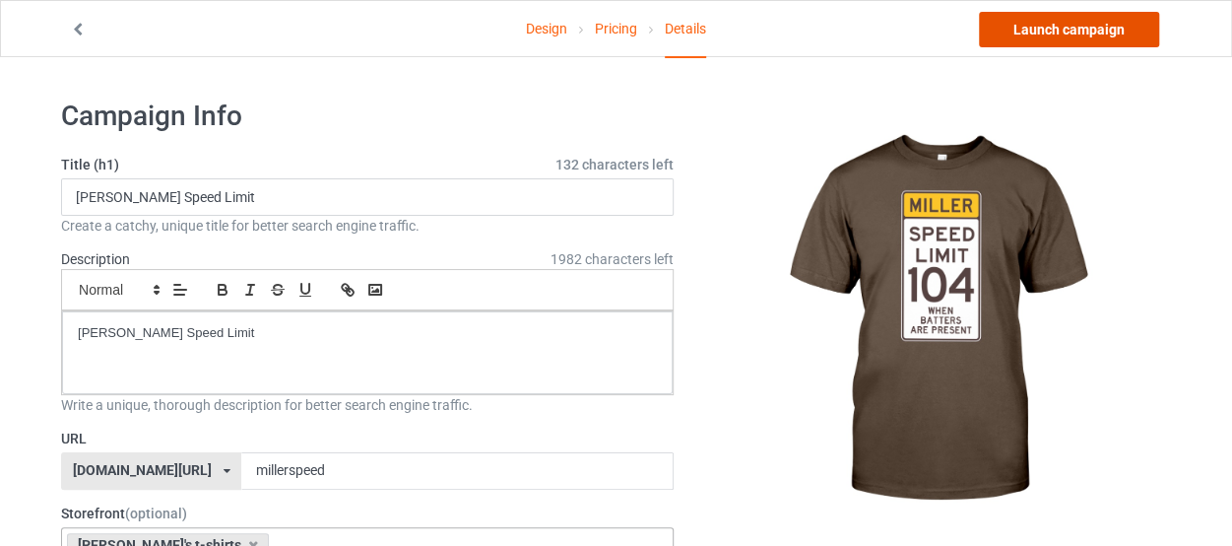
click at [1073, 25] on link "Launch campaign" at bounding box center [1069, 29] width 180 height 35
